Goal: Information Seeking & Learning: Learn about a topic

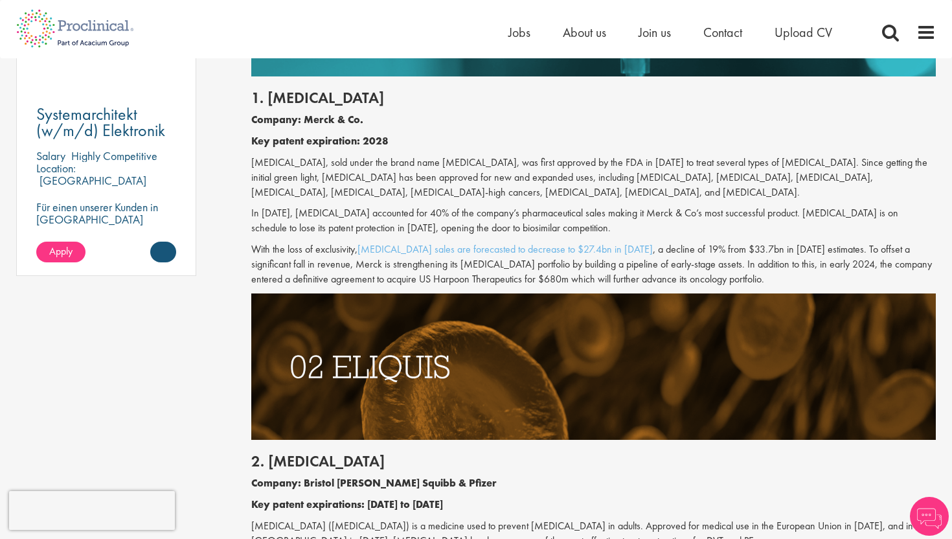
scroll to position [898, 0]
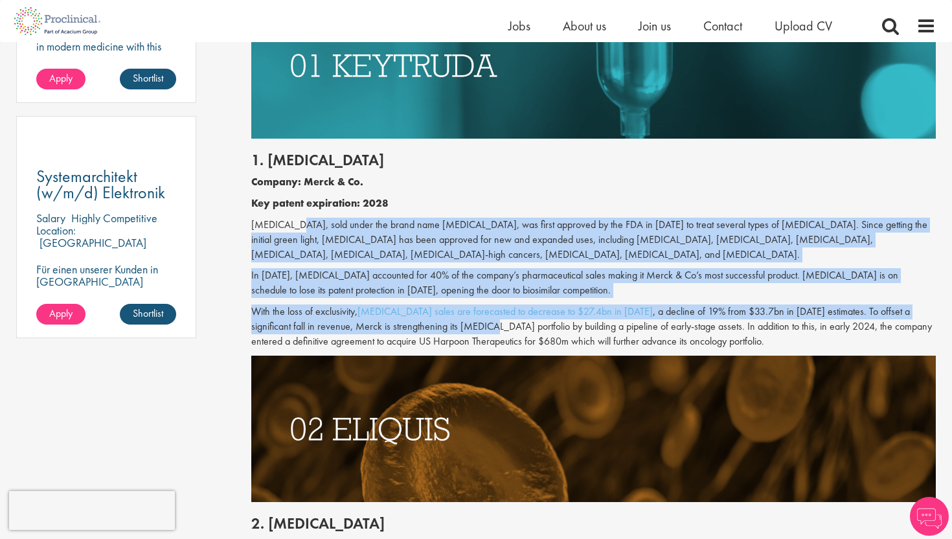
drag, startPoint x: 290, startPoint y: 240, endPoint x: 447, endPoint y: 349, distance: 191.1
click at [446, 348] on div "1. [MEDICAL_DATA] Company: Merck & Co. Key patent expiration: 2028 [MEDICAL_DAT…" at bounding box center [594, 247] width 705 height 217
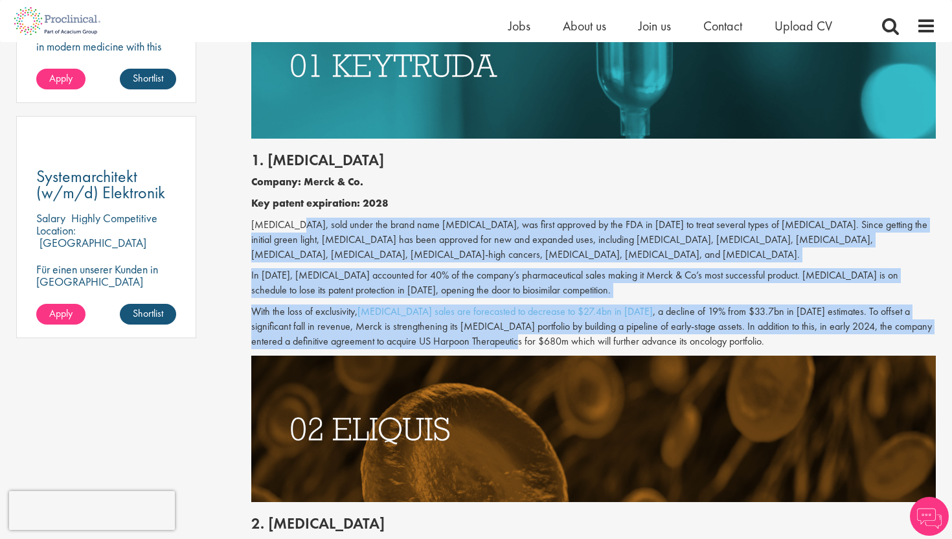
click at [427, 228] on p "[MEDICAL_DATA], sold under the brand name [MEDICAL_DATA], was first approved by…" at bounding box center [593, 240] width 685 height 45
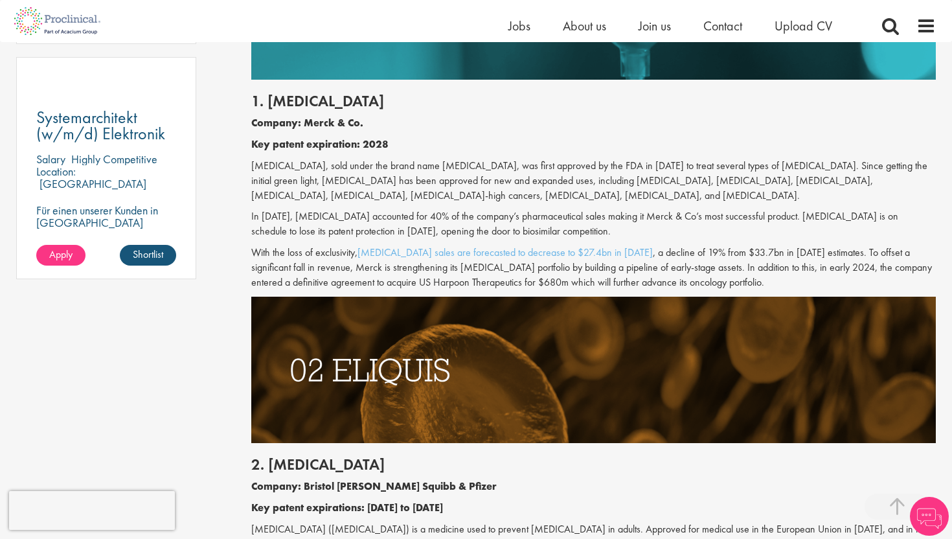
scroll to position [967, 0]
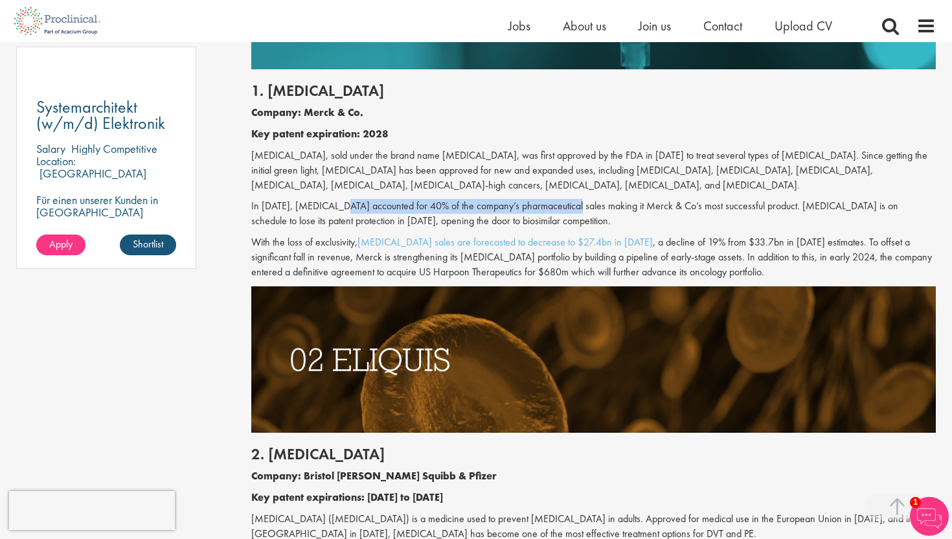
drag, startPoint x: 341, startPoint y: 209, endPoint x: 580, endPoint y: 209, distance: 239.6
click at [580, 209] on p "In [DATE], [MEDICAL_DATA] accounted for 40% of the company’s pharmaceutical sal…" at bounding box center [593, 214] width 685 height 30
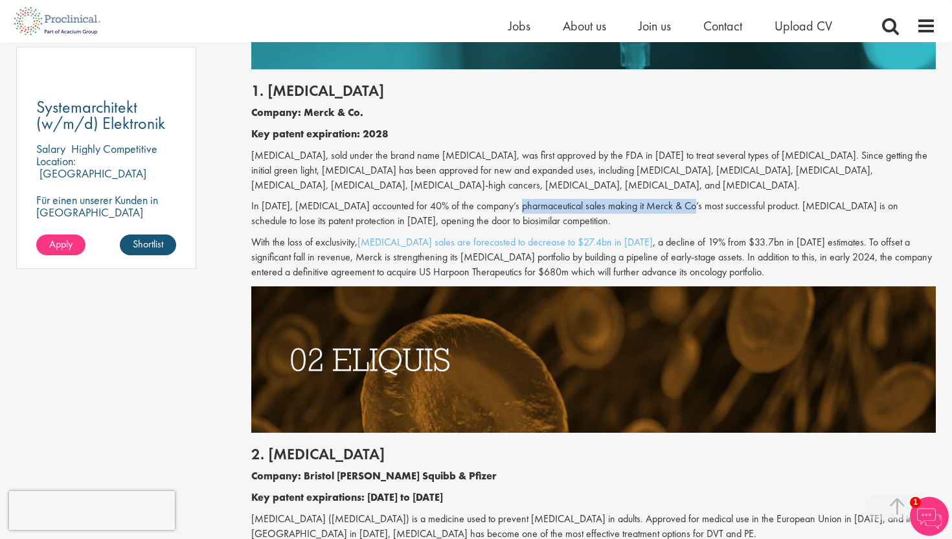
drag, startPoint x: 519, startPoint y: 205, endPoint x: 693, endPoint y: 207, distance: 174.2
click at [693, 207] on p "In [DATE], [MEDICAL_DATA] accounted for 40% of the company’s pharmaceutical sal…" at bounding box center [593, 214] width 685 height 30
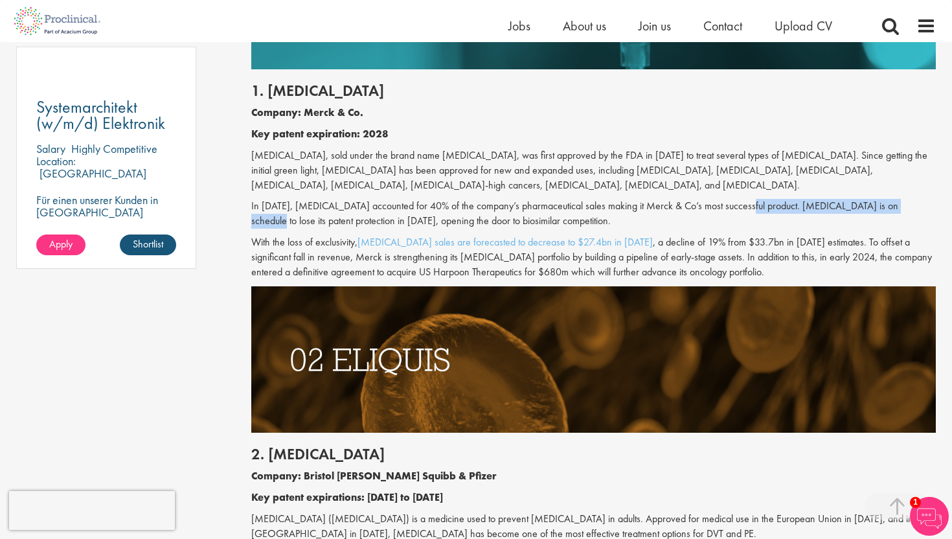
drag, startPoint x: 741, startPoint y: 207, endPoint x: 913, endPoint y: 205, distance: 171.6
click at [911, 205] on p "In [DATE], [MEDICAL_DATA] accounted for 40% of the company’s pharmaceutical sal…" at bounding box center [593, 214] width 685 height 30
click at [913, 205] on p "In [DATE], [MEDICAL_DATA] accounted for 40% of the company’s pharmaceutical sal…" at bounding box center [593, 214] width 685 height 30
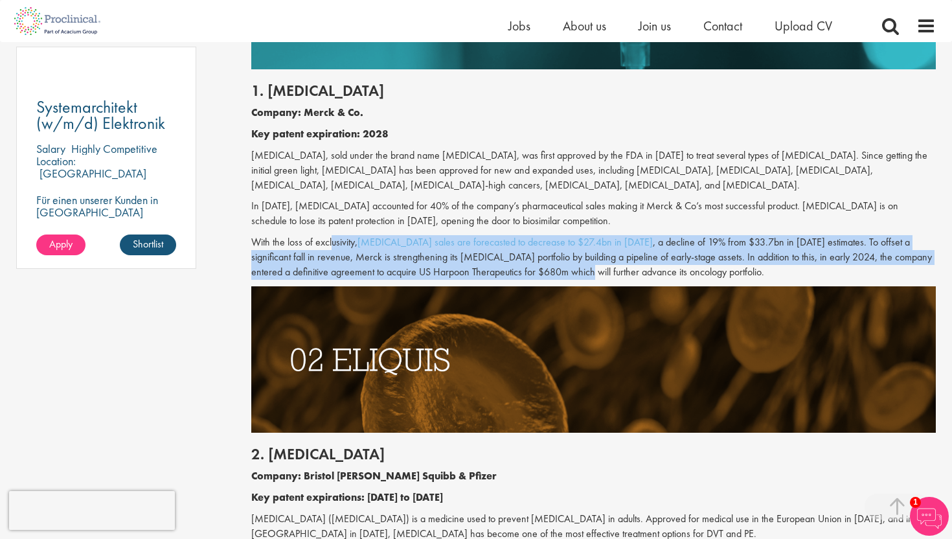
drag, startPoint x: 333, startPoint y: 240, endPoint x: 531, endPoint y: 271, distance: 200.6
click at [531, 271] on p "With the loss of exclusivity, [MEDICAL_DATA] sales are forecasted to decrease t…" at bounding box center [593, 257] width 685 height 45
click at [530, 271] on p "With the loss of exclusivity, [MEDICAL_DATA] sales are forecasted to decrease t…" at bounding box center [593, 257] width 685 height 45
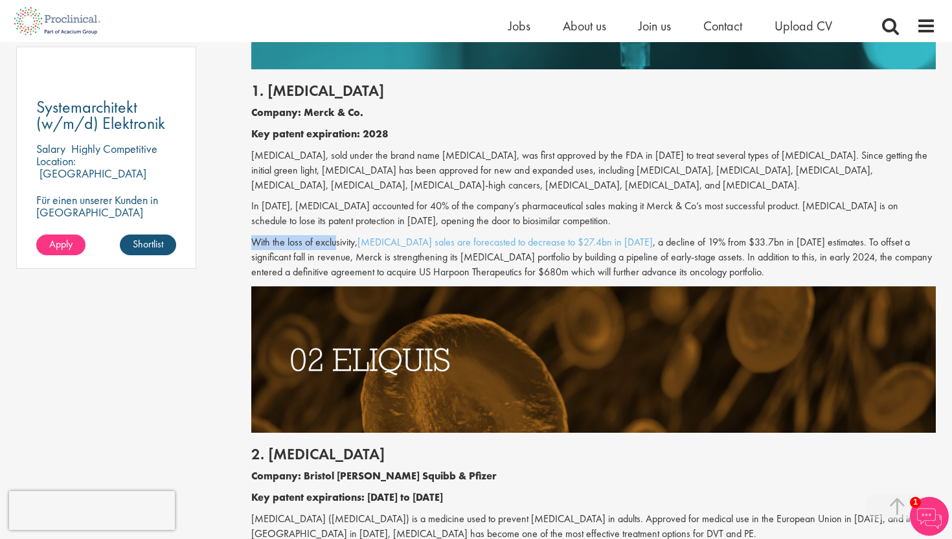
drag, startPoint x: 335, startPoint y: 238, endPoint x: 639, endPoint y: 238, distance: 303.7
click at [639, 238] on p "With the loss of exclusivity, [MEDICAL_DATA] sales are forecasted to decrease t…" at bounding box center [593, 257] width 685 height 45
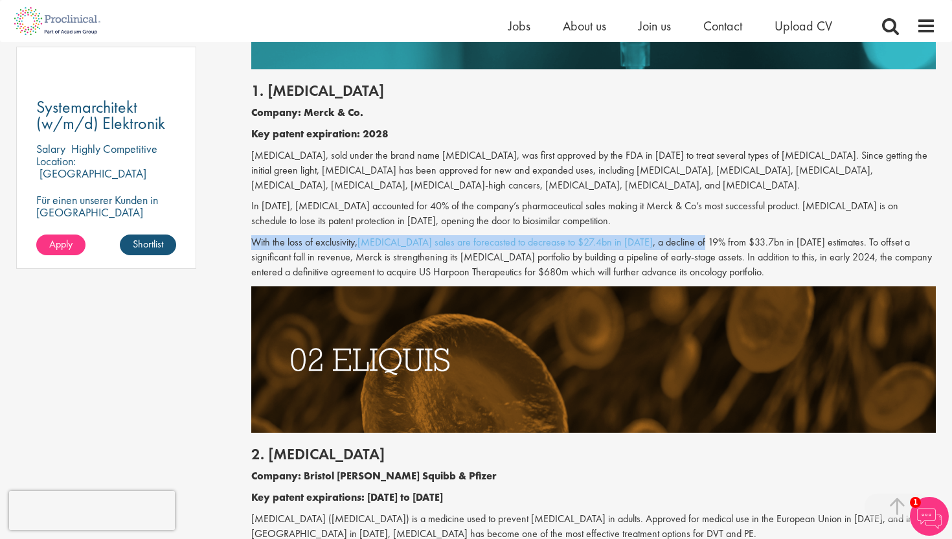
drag, startPoint x: 661, startPoint y: 240, endPoint x: 854, endPoint y: 234, distance: 193.1
click at [854, 234] on div "1. [MEDICAL_DATA] Company: Merck & Co. Key patent expiration: 2028 [MEDICAL_DAT…" at bounding box center [594, 177] width 705 height 217
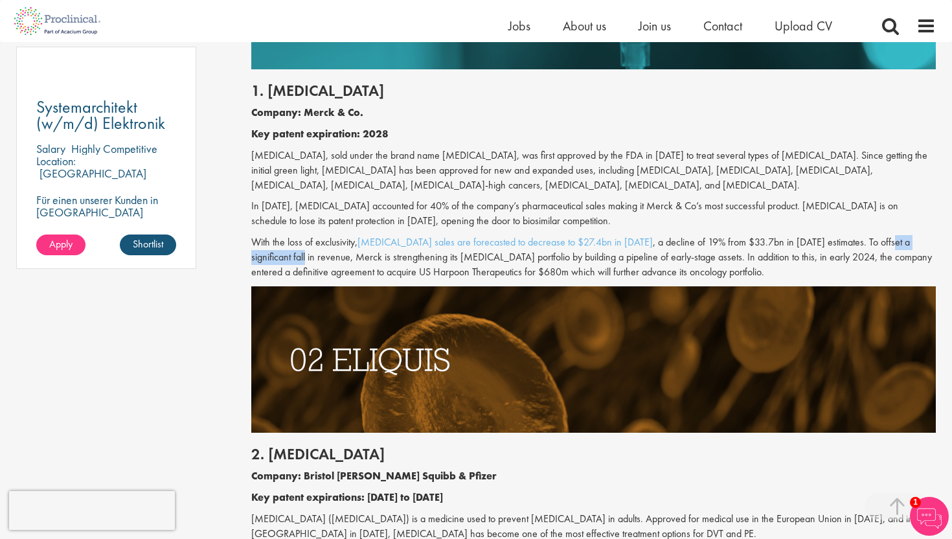
drag, startPoint x: 852, startPoint y: 240, endPoint x: 923, endPoint y: 242, distance: 70.6
click at [922, 242] on p "With the loss of exclusivity, [MEDICAL_DATA] sales are forecasted to decrease t…" at bounding box center [593, 257] width 685 height 45
drag, startPoint x: 442, startPoint y: 258, endPoint x: 621, endPoint y: 257, distance: 179.4
click at [620, 257] on p "With the loss of exclusivity, [MEDICAL_DATA] sales are forecasted to decrease t…" at bounding box center [593, 257] width 685 height 45
drag, startPoint x: 645, startPoint y: 256, endPoint x: 842, endPoint y: 253, distance: 197.5
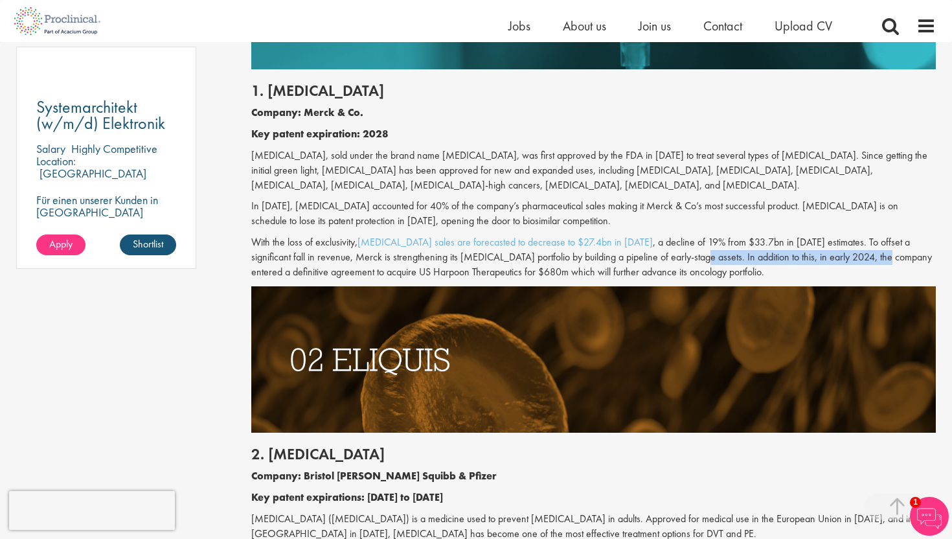
click at [842, 253] on p "With the loss of exclusivity, [MEDICAL_DATA] sales are forecasted to decrease t…" at bounding box center [593, 257] width 685 height 45
drag, startPoint x: 854, startPoint y: 254, endPoint x: 917, endPoint y: 256, distance: 62.8
click at [916, 255] on p "With the loss of exclusivity, [MEDICAL_DATA] sales are forecasted to decrease t…" at bounding box center [593, 257] width 685 height 45
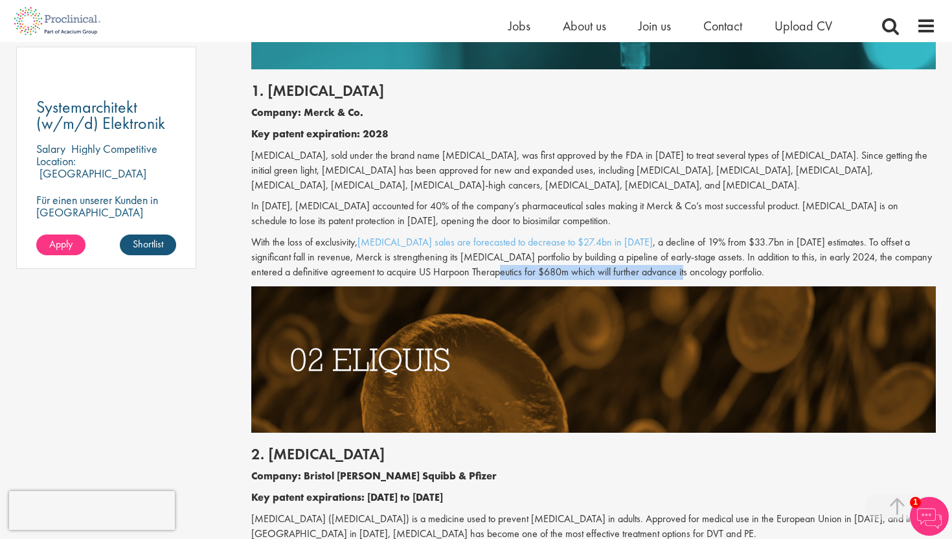
drag, startPoint x: 432, startPoint y: 273, endPoint x: 632, endPoint y: 270, distance: 200.1
click at [631, 270] on p "With the loss of exclusivity, [MEDICAL_DATA] sales are forecasted to decrease t…" at bounding box center [593, 257] width 685 height 45
click at [632, 270] on p "With the loss of exclusivity, [MEDICAL_DATA] sales are forecasted to decrease t…" at bounding box center [593, 257] width 685 height 45
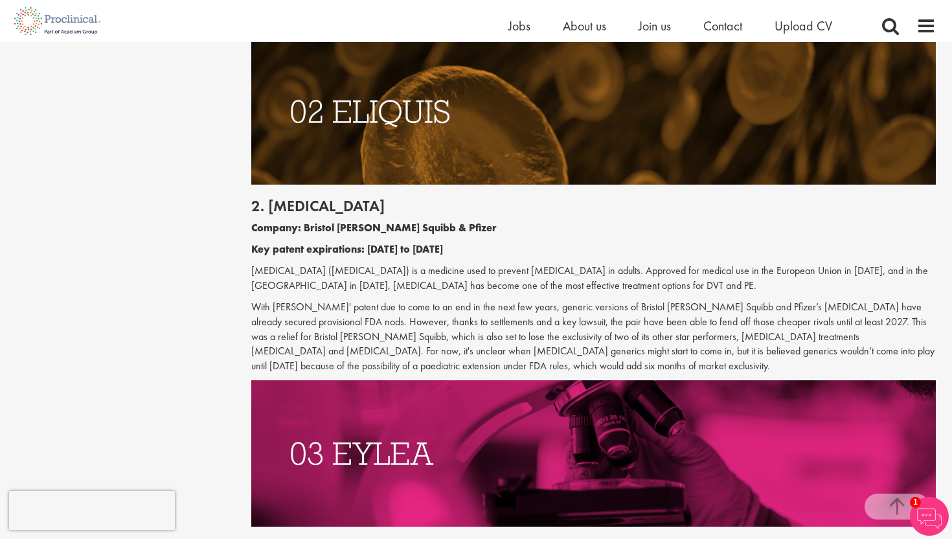
scroll to position [1235, 0]
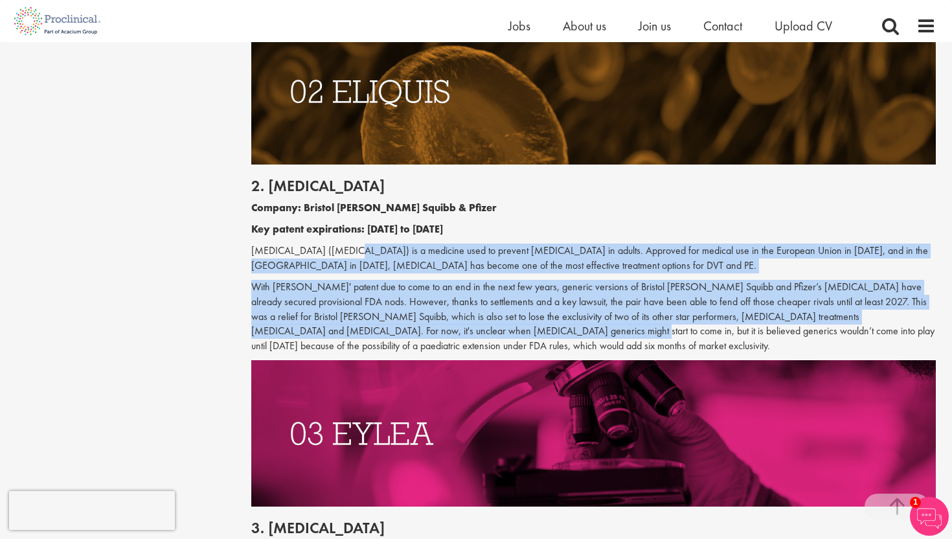
drag, startPoint x: 334, startPoint y: 250, endPoint x: 443, endPoint y: 327, distance: 133.3
click at [442, 326] on div "2. [MEDICAL_DATA] Company: Bristol [PERSON_NAME] Squibb & Pfizer Key patent exp…" at bounding box center [594, 262] width 705 height 196
click at [443, 327] on p "With [PERSON_NAME]' patent due to come to an end in the next few years, generic…" at bounding box center [593, 317] width 685 height 74
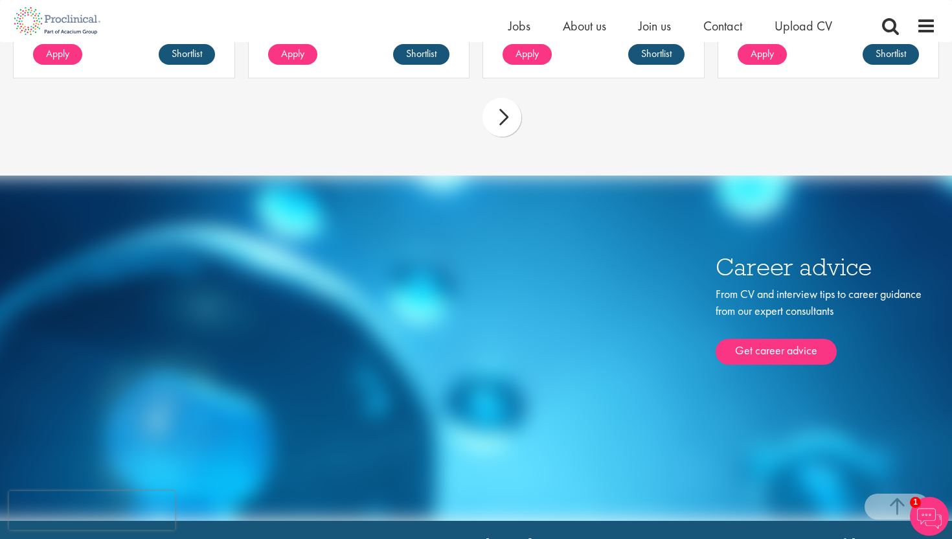
scroll to position [5300, 0]
